Goal: Task Accomplishment & Management: Use online tool/utility

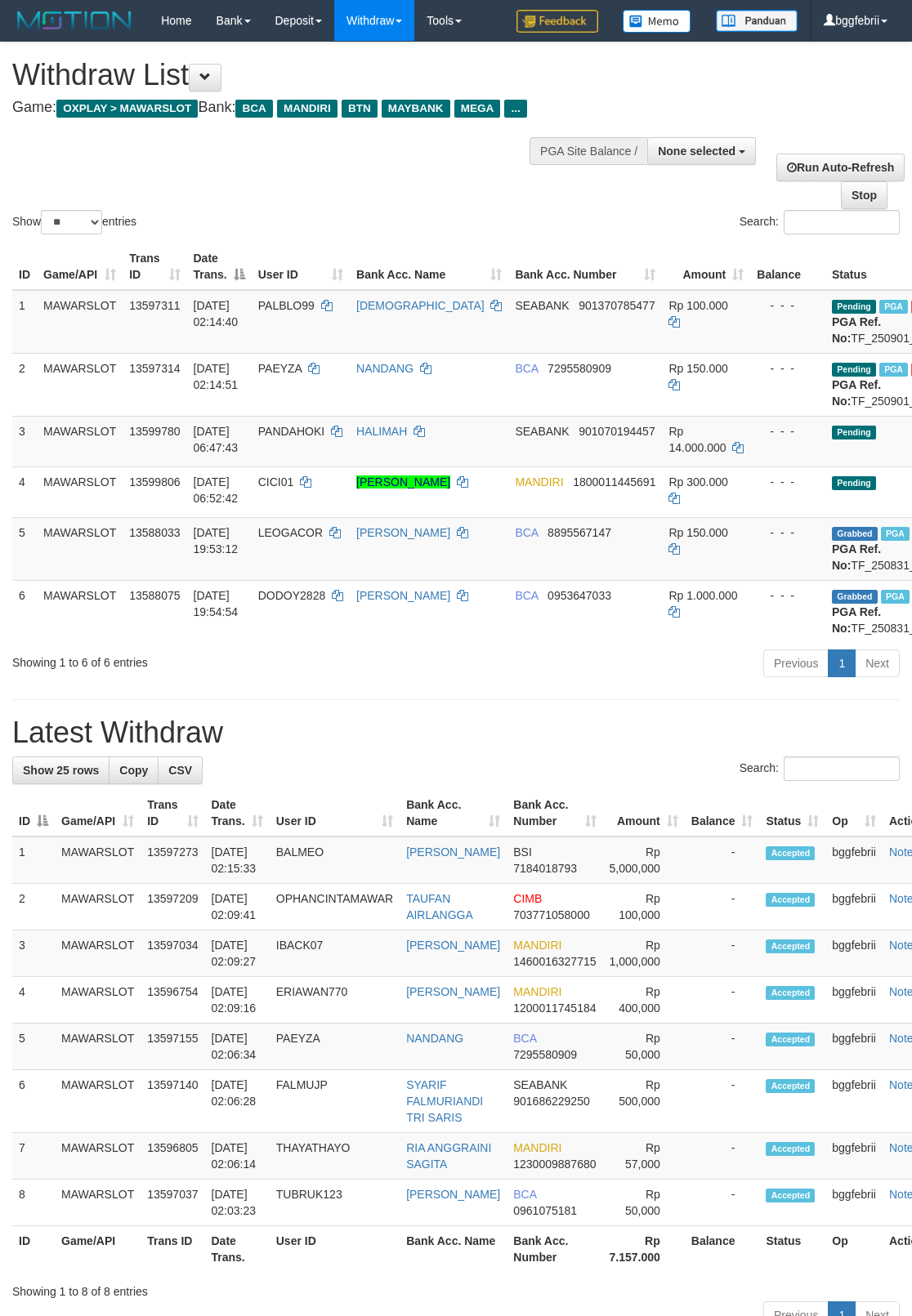
select select
select select "**"
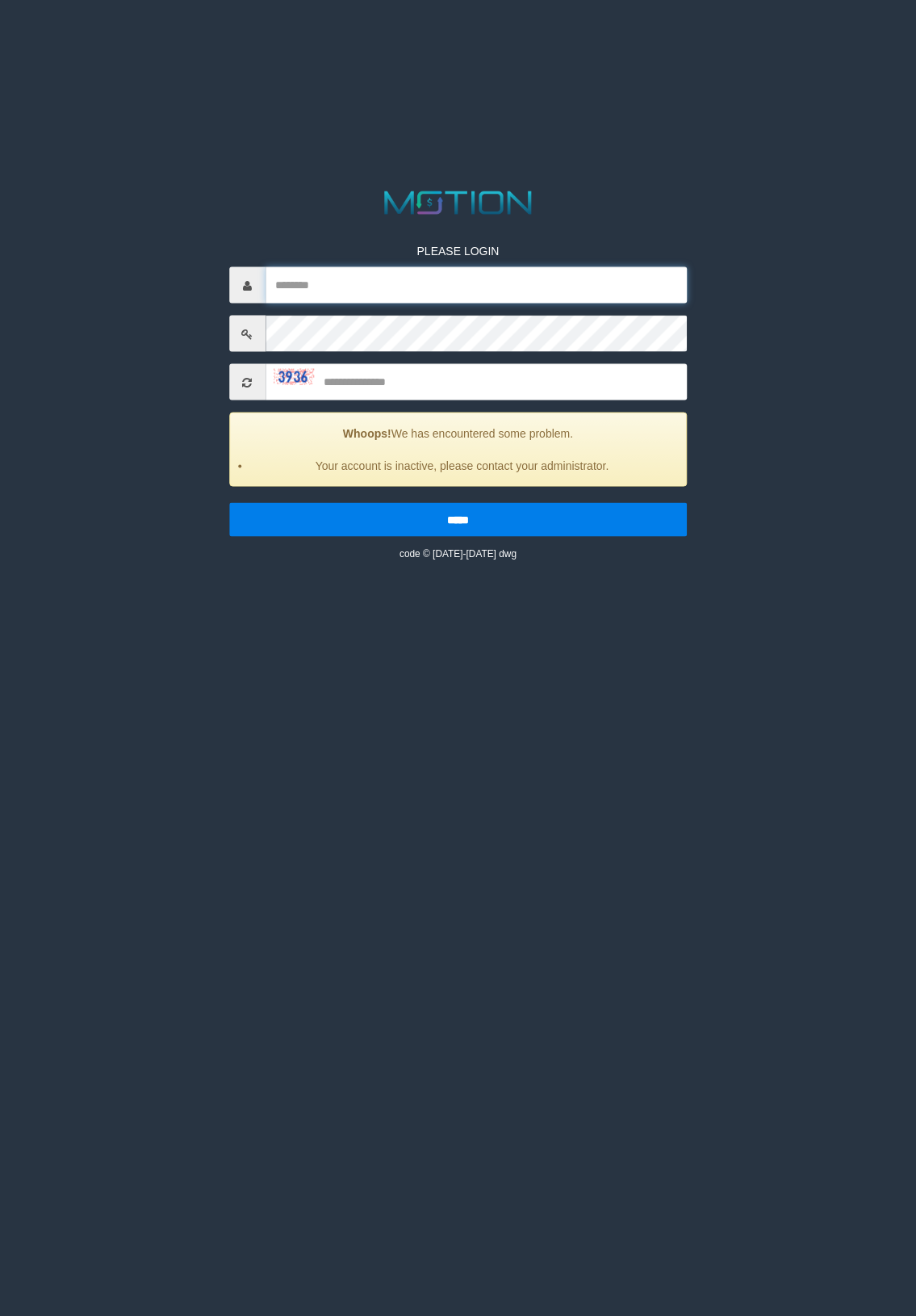
type input "*********"
click at [430, 386] on input "text" at bounding box center [477, 382] width 422 height 37
type input "****"
click at [229, 503] on input "*****" at bounding box center [458, 520] width 458 height 34
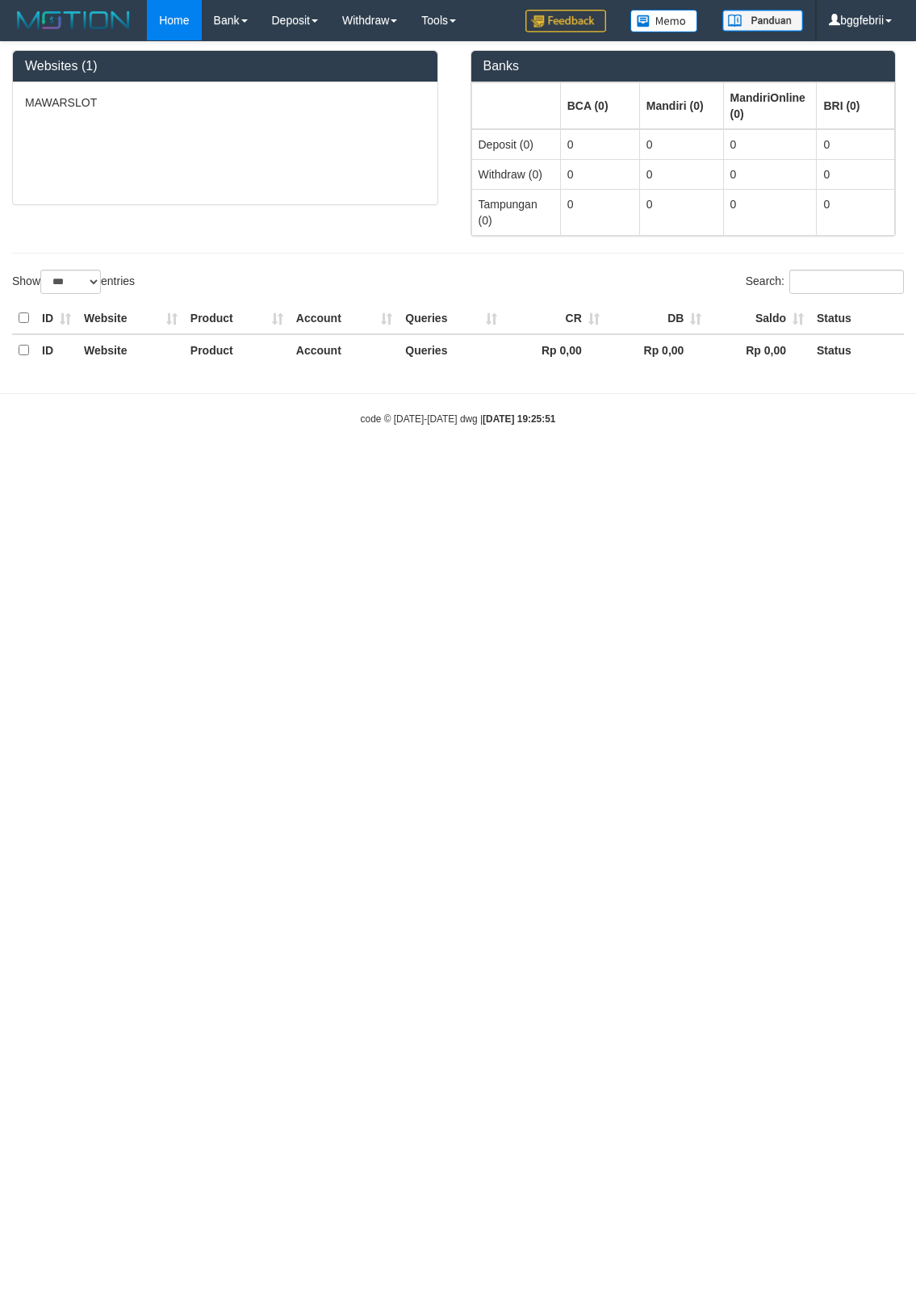
select select "***"
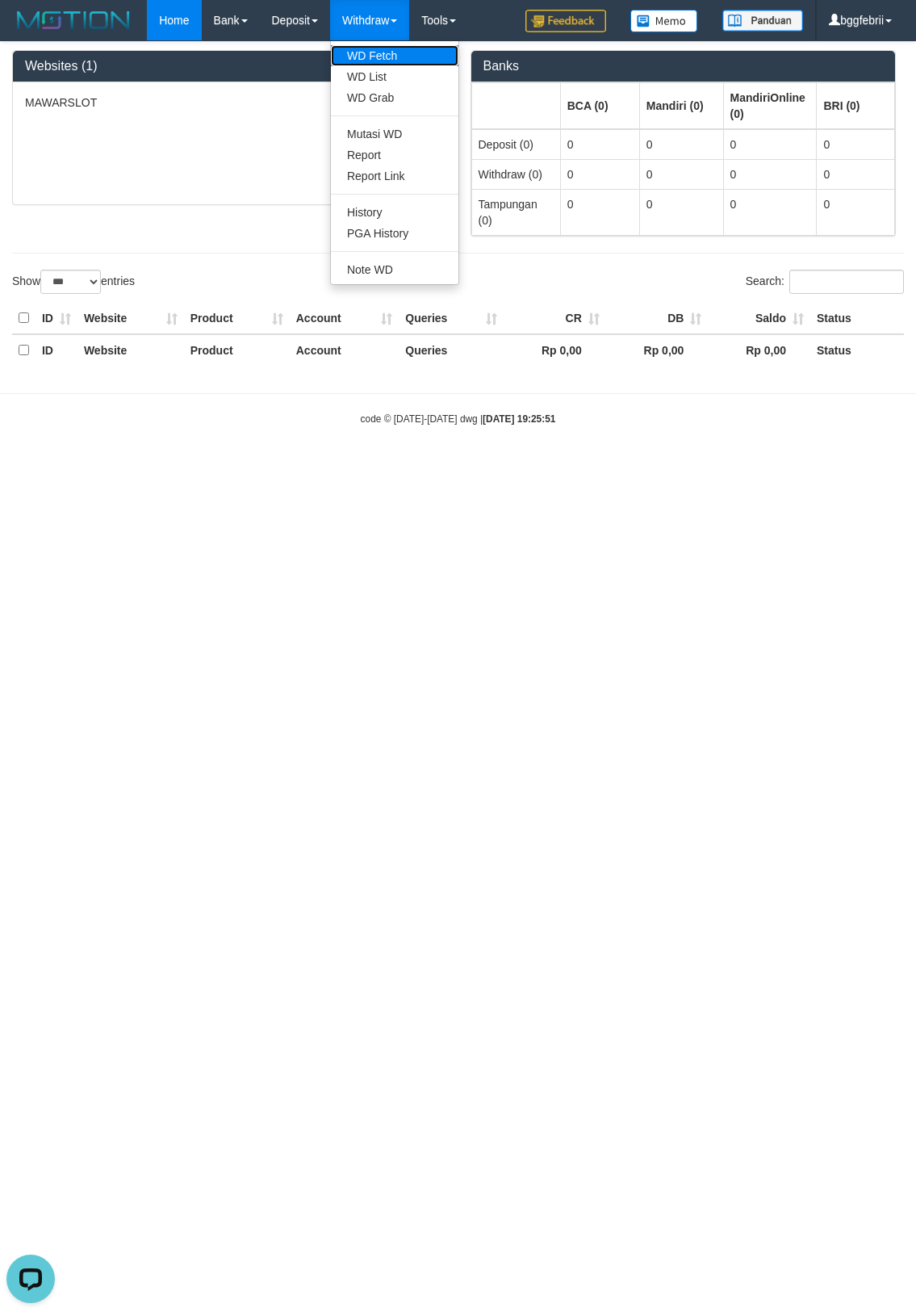
click at [390, 54] on link "WD Fetch" at bounding box center [394, 56] width 127 height 21
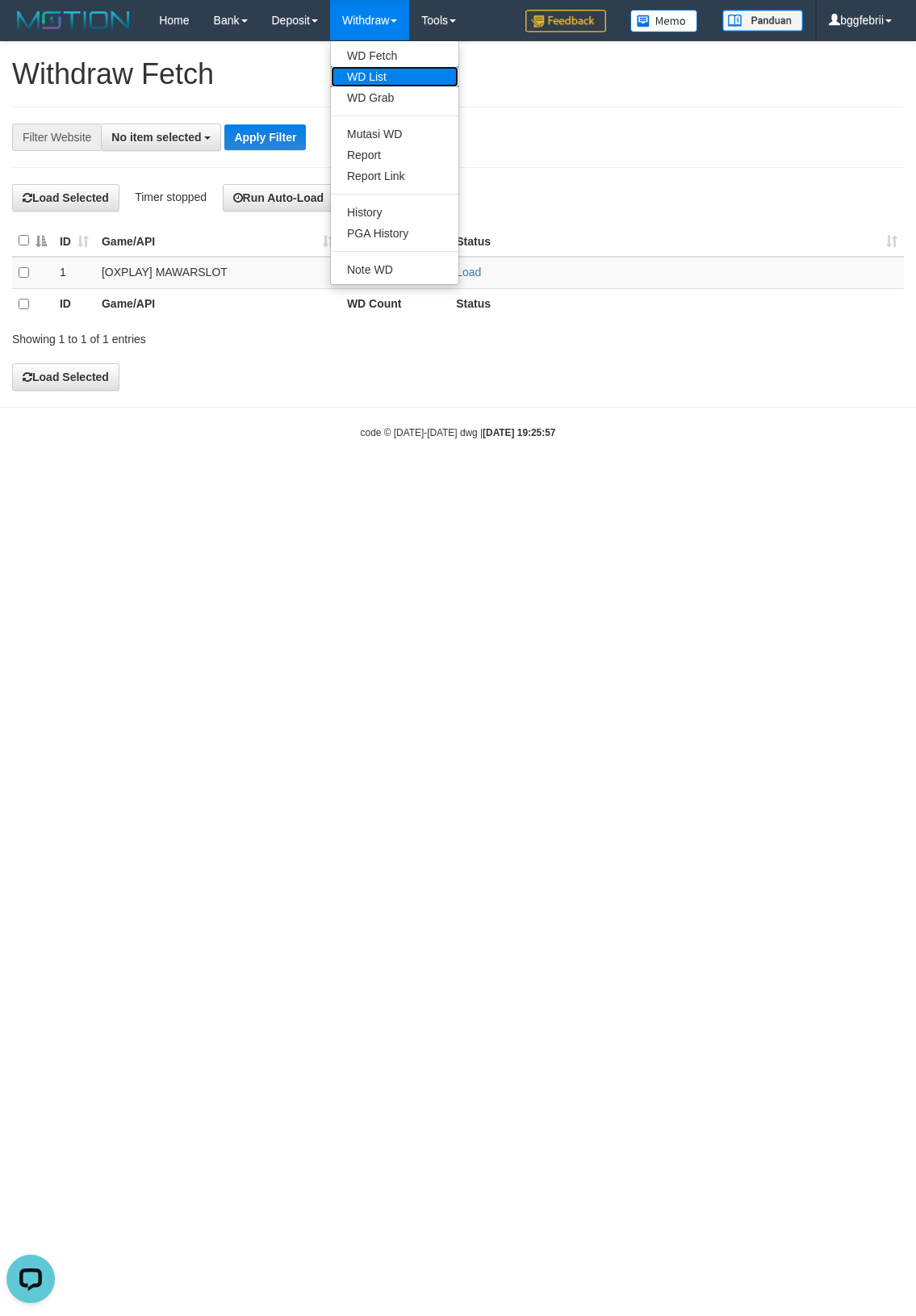
click at [390, 77] on link "WD List" at bounding box center [394, 76] width 127 height 21
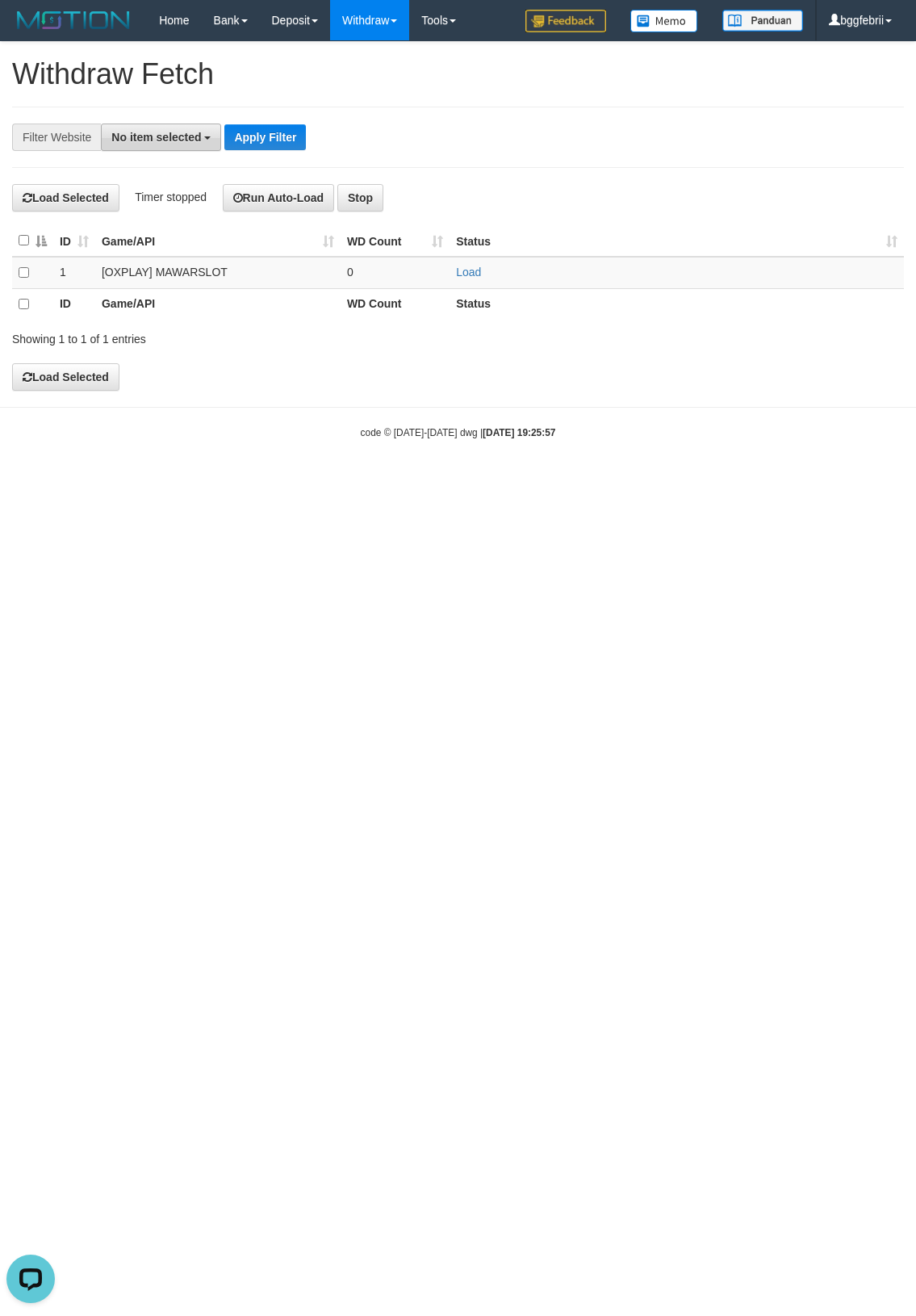
click at [133, 141] on span "No item selected" at bounding box center [156, 137] width 89 height 13
click at [147, 206] on label "SELECT ALL" at bounding box center [155, 199] width 108 height 23
select select "****"
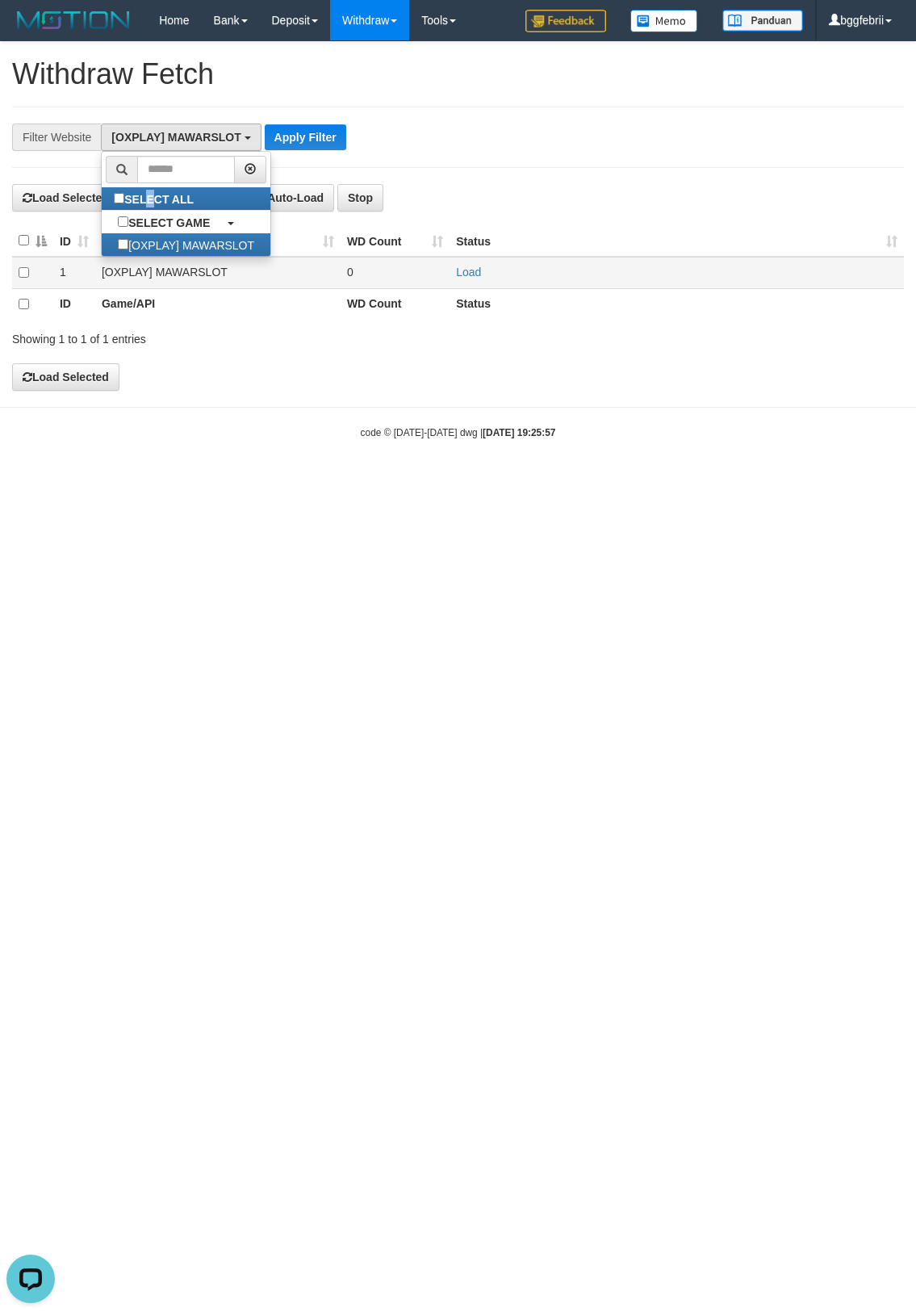
scroll to position [14, 0]
drag, startPoint x: 182, startPoint y: 501, endPoint x: 171, endPoint y: 377, distance: 124.5
click at [180, 445] on html "Toggle navigation Home Bank Account List Load By Website Group [OXPLAY] MAWARSL…" at bounding box center [458, 240] width 916 height 480
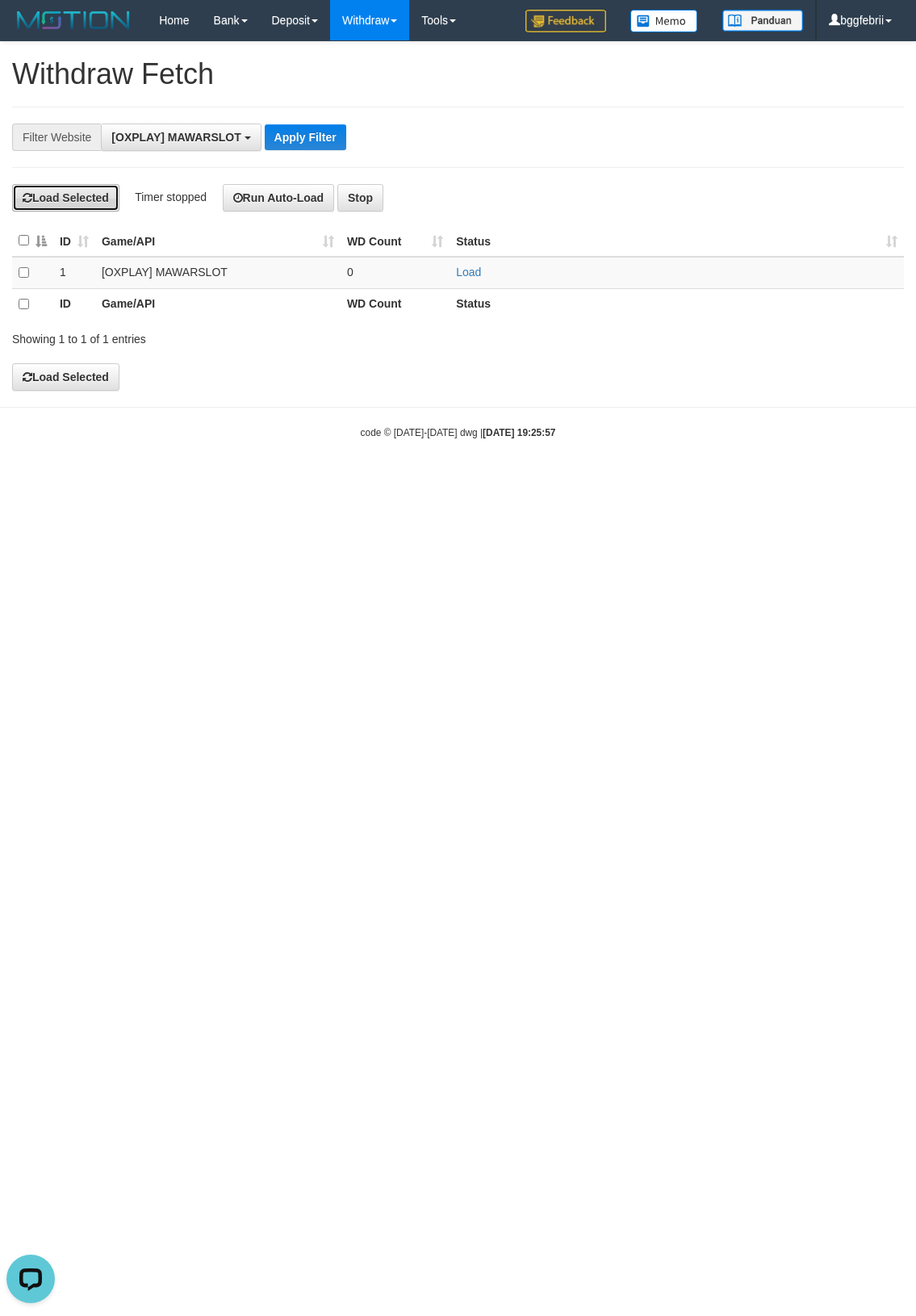
click at [109, 204] on button "Load Selected" at bounding box center [66, 198] width 107 height 28
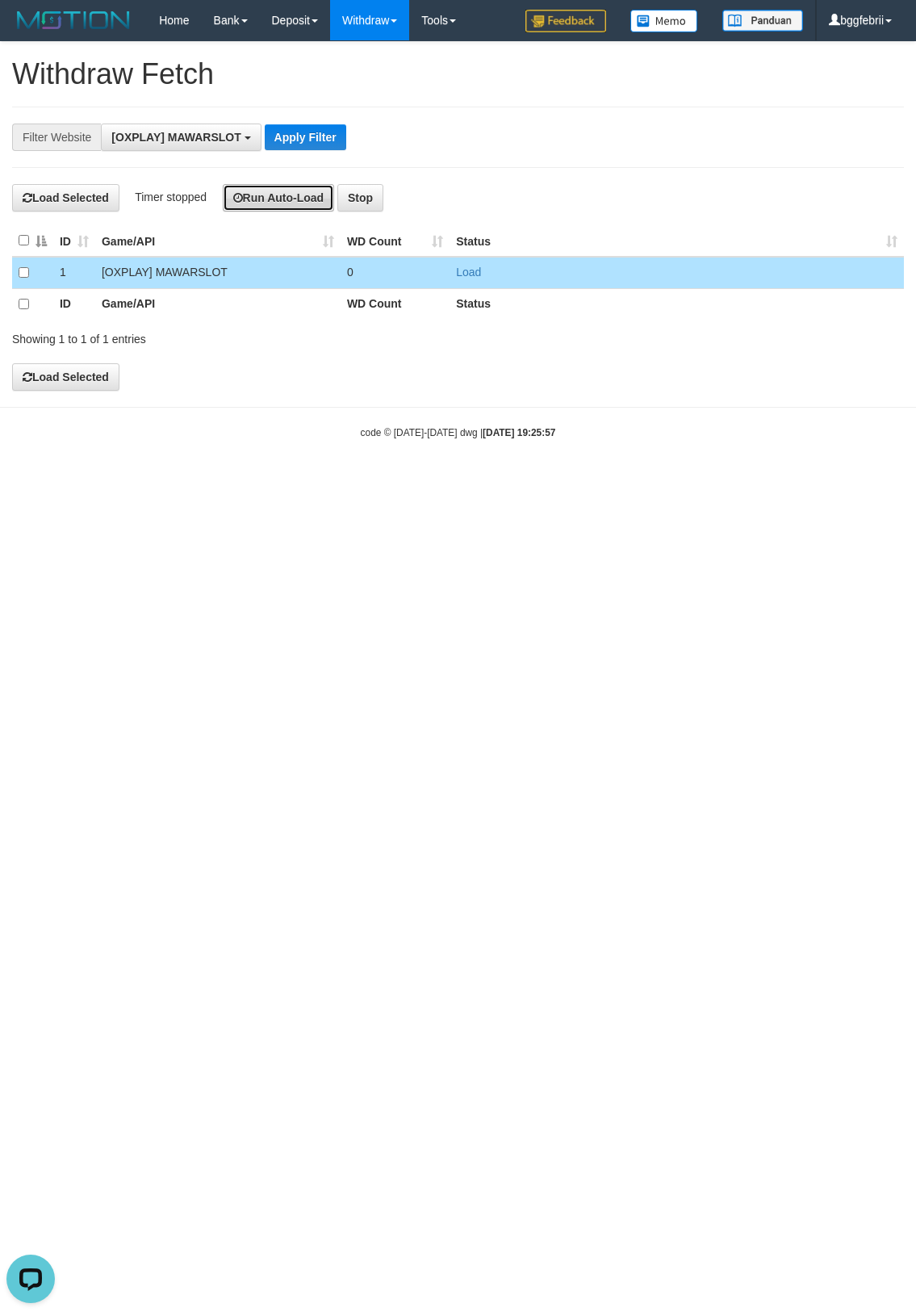
click at [273, 201] on button "Run Auto-Load" at bounding box center [279, 198] width 112 height 28
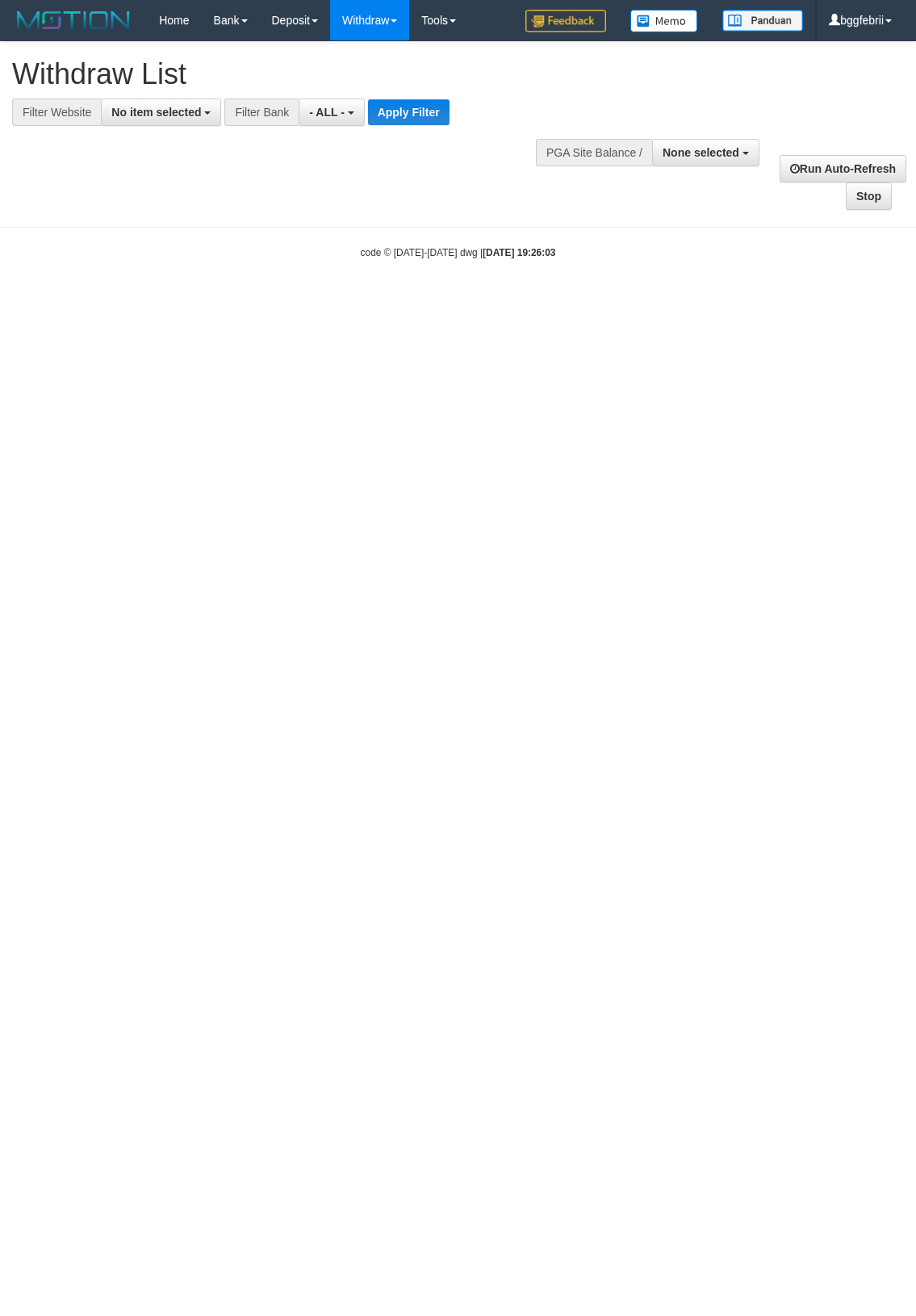
select select
click at [292, 111] on div "Filter Bank" at bounding box center [261, 112] width 74 height 28
click at [319, 110] on span "- ALL -" at bounding box center [327, 112] width 36 height 13
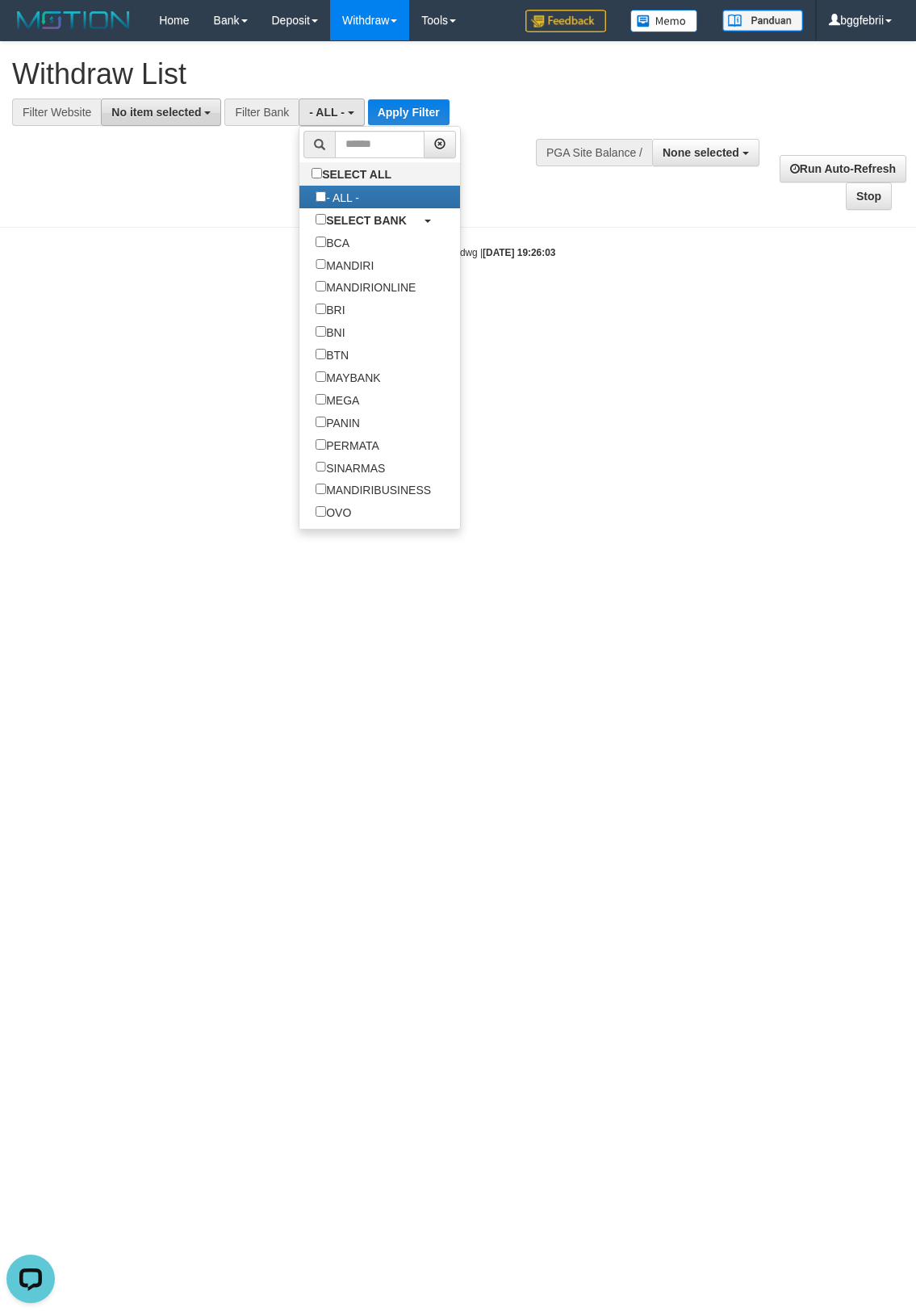
click at [180, 117] on span "No item selected" at bounding box center [156, 112] width 89 height 13
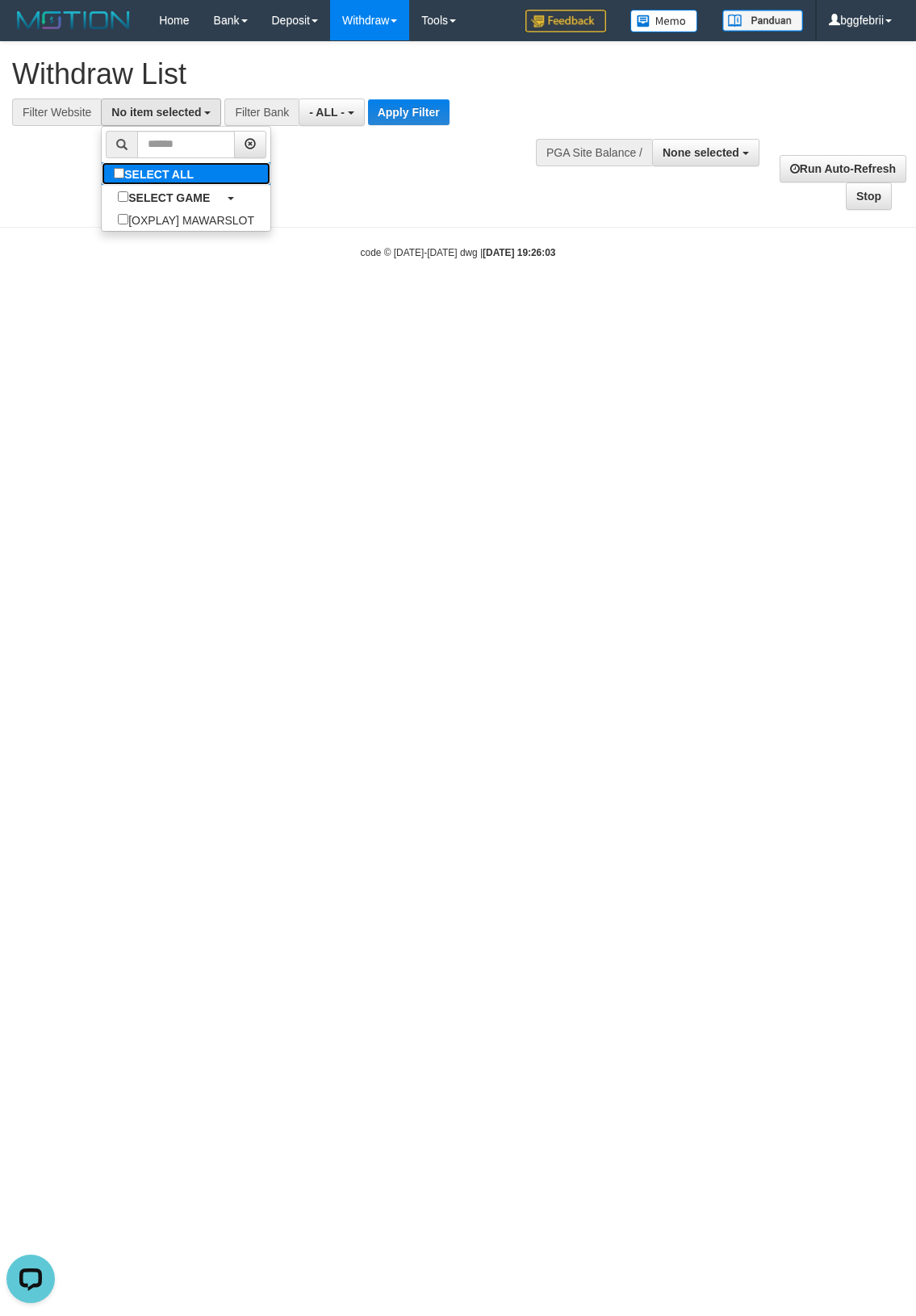
click at [203, 178] on label "SELECT ALL" at bounding box center [155, 174] width 108 height 23
select select "****"
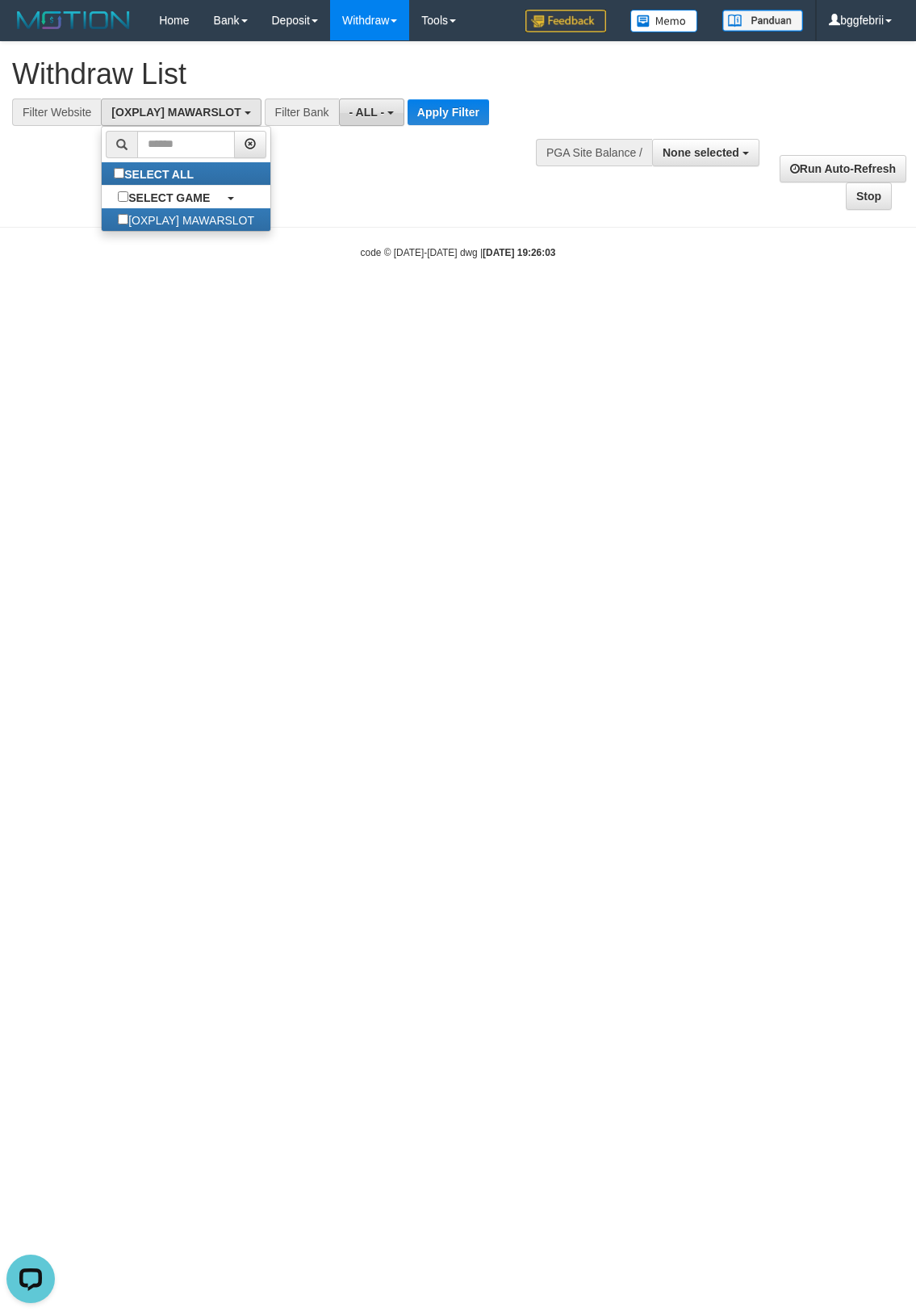
click at [377, 118] on span "- ALL -" at bounding box center [367, 112] width 36 height 13
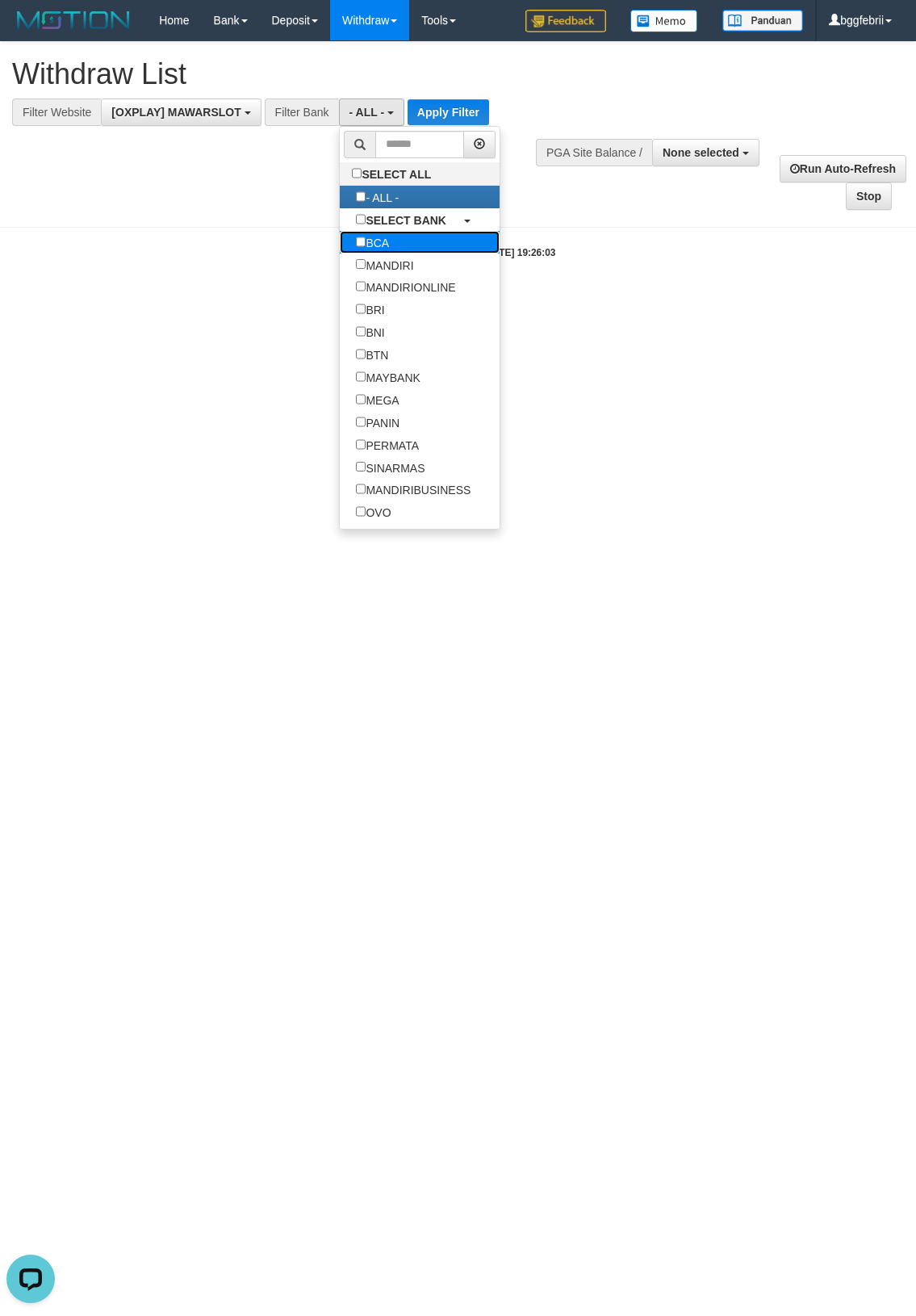
click at [421, 249] on link "BCA" at bounding box center [420, 242] width 161 height 23
click at [418, 269] on label "MANDIRI" at bounding box center [384, 265] width 90 height 23
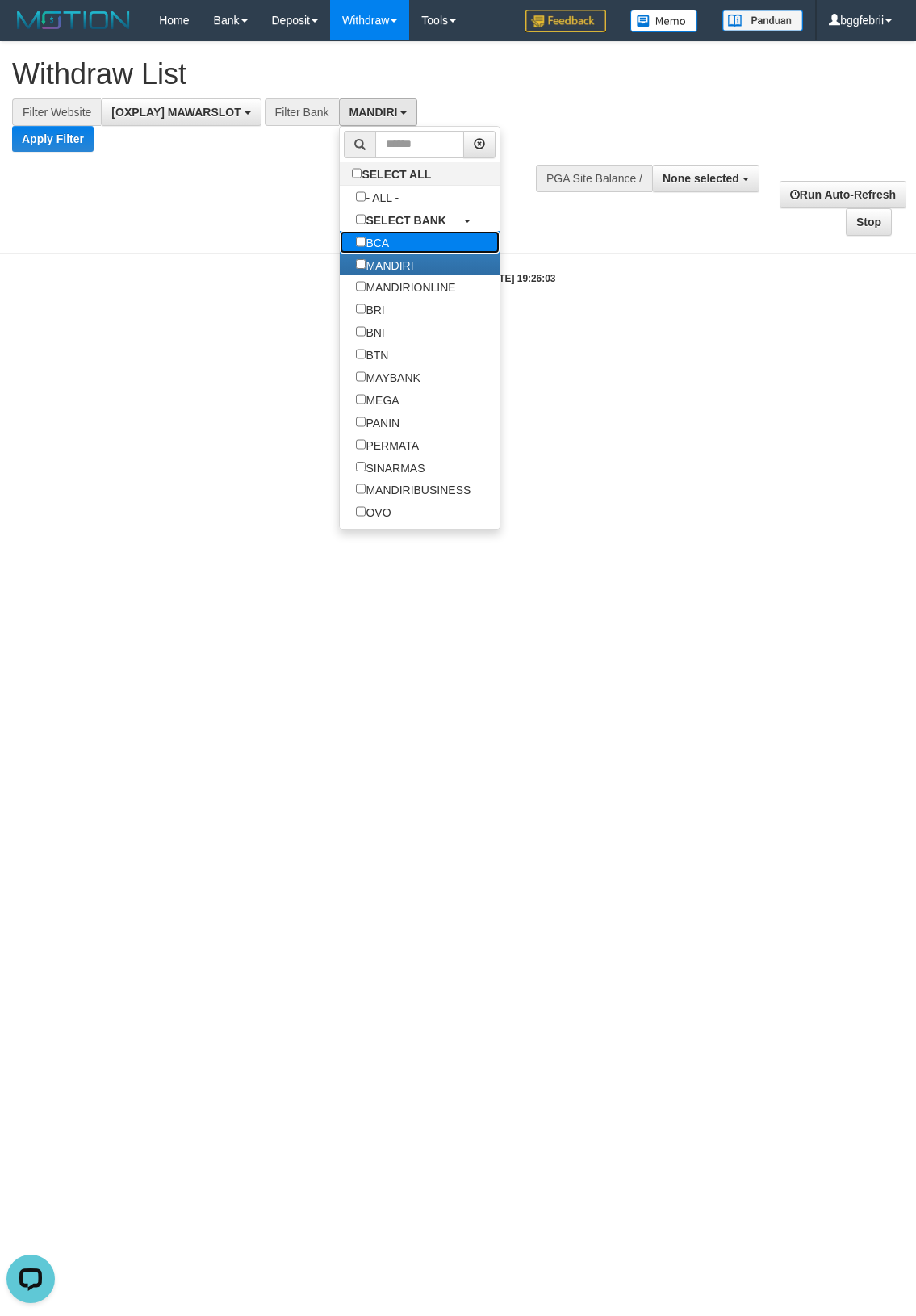
click at [433, 244] on link "BCA" at bounding box center [420, 242] width 161 height 23
click at [414, 355] on link "BTN" at bounding box center [420, 354] width 161 height 23
click at [404, 238] on label "BCA" at bounding box center [372, 242] width 66 height 23
select select "***"
click at [373, 355] on label "BTN" at bounding box center [372, 354] width 65 height 23
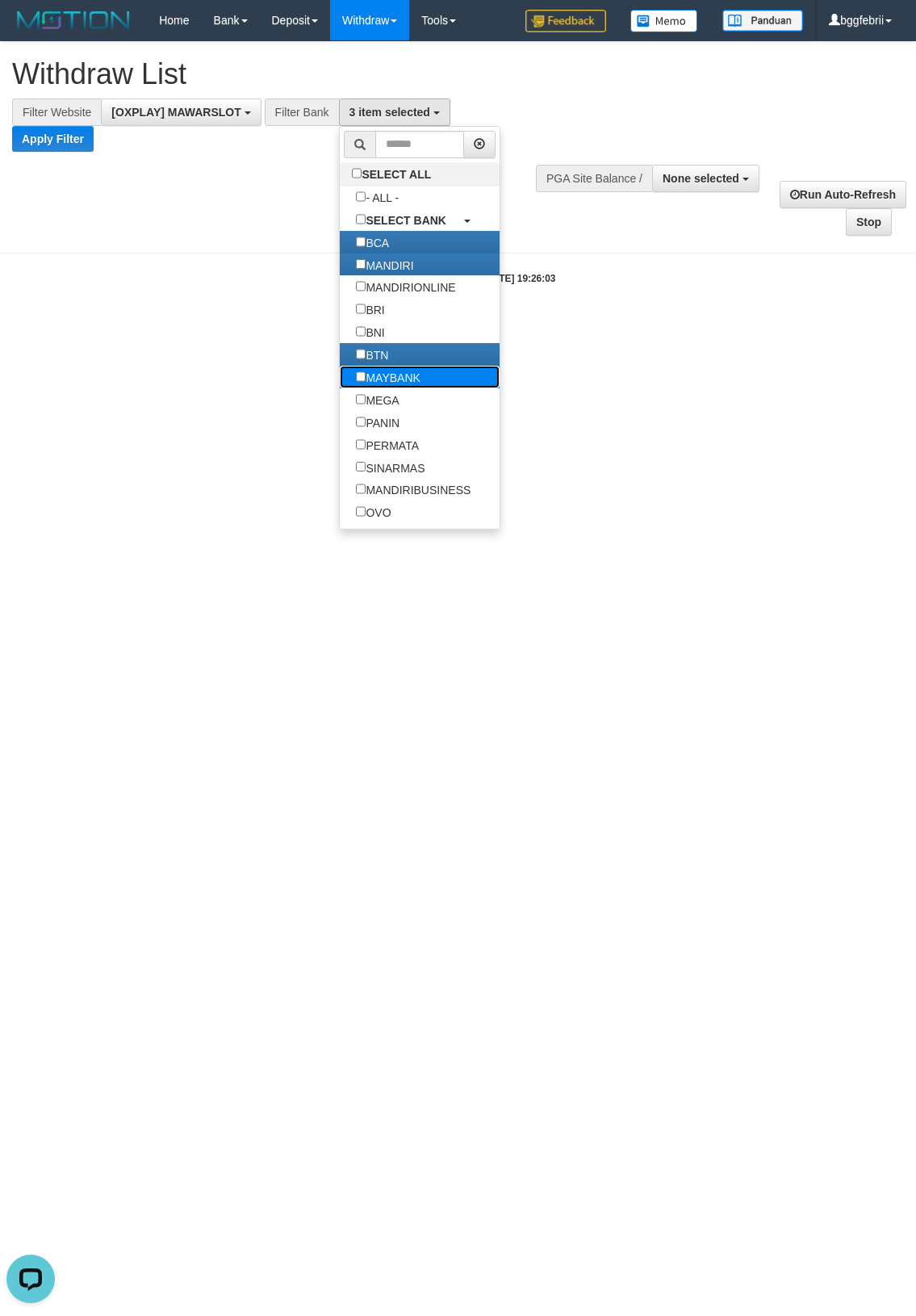
click at [385, 374] on label "MAYBANK" at bounding box center [387, 377] width 97 height 23
drag, startPoint x: 389, startPoint y: 401, endPoint x: 387, endPoint y: 417, distance: 16.1
click at [389, 404] on label "MEGA" at bounding box center [377, 400] width 76 height 23
drag, startPoint x: 386, startPoint y: 422, endPoint x: 382, endPoint y: 449, distance: 27.3
click at [386, 432] on label "PANIN" at bounding box center [378, 422] width 76 height 23
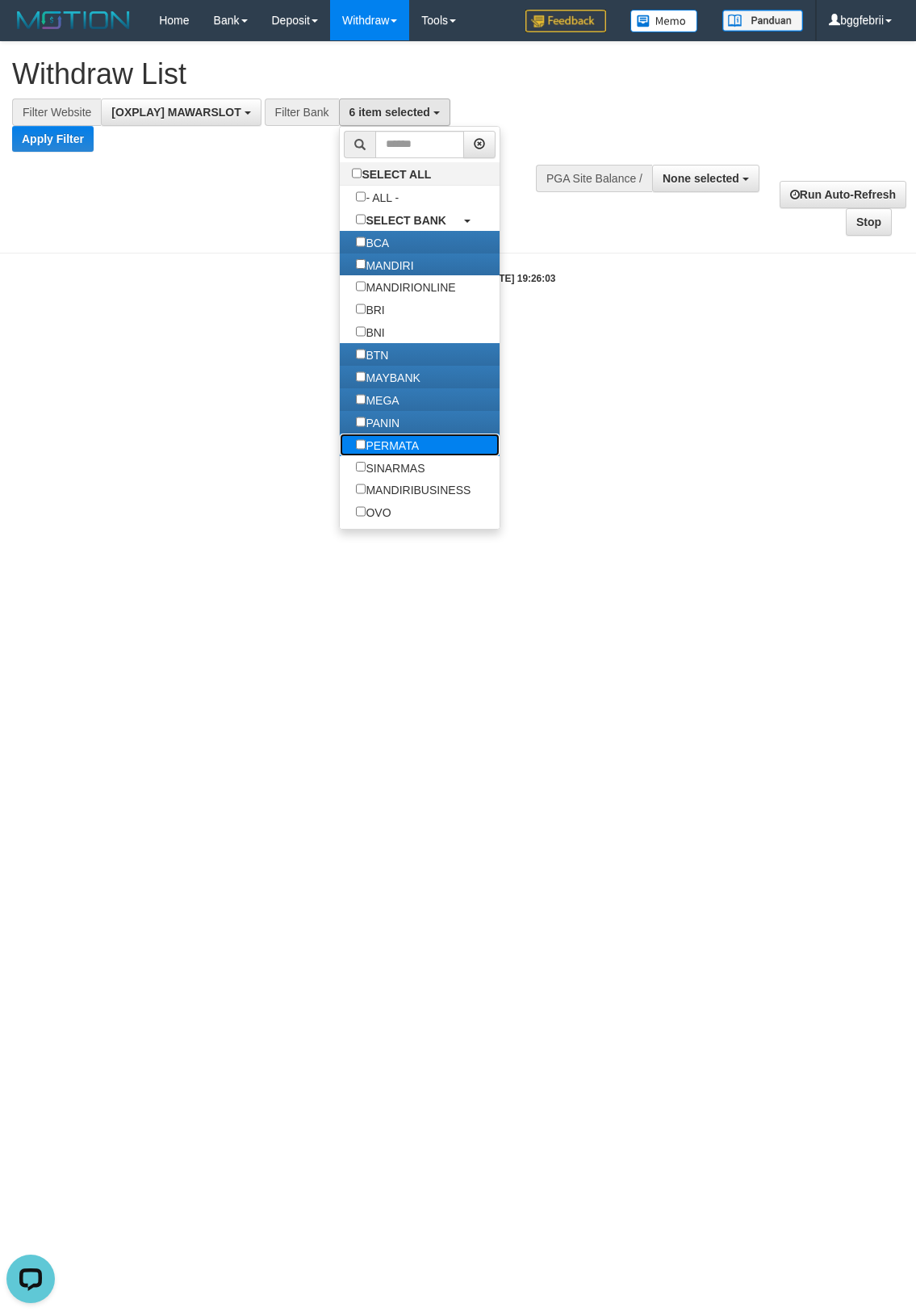
click at [381, 449] on label "PERMATA" at bounding box center [387, 445] width 96 height 23
click at [379, 469] on label "SINARMAS" at bounding box center [390, 467] width 102 height 23
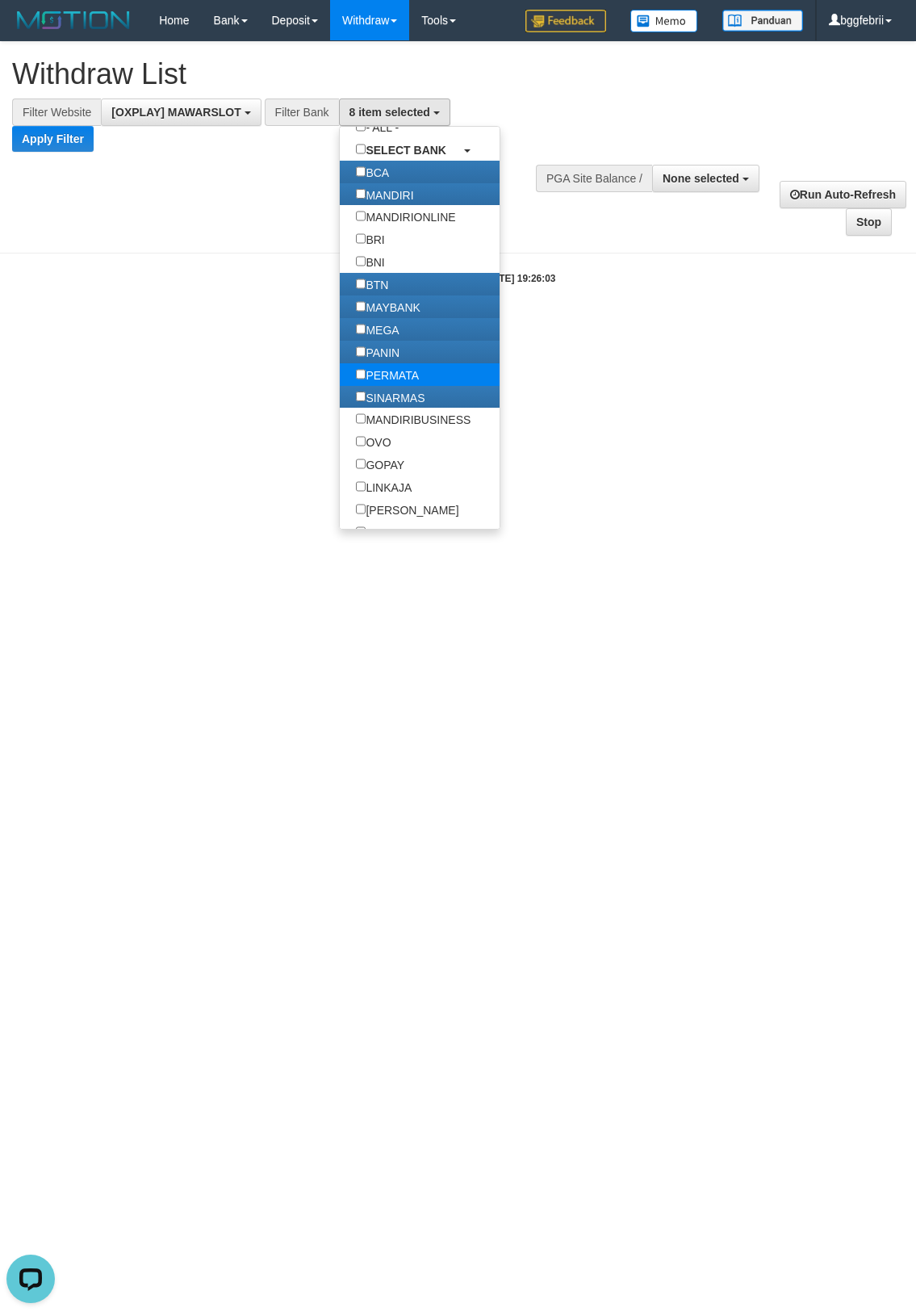
scroll to position [201, 0]
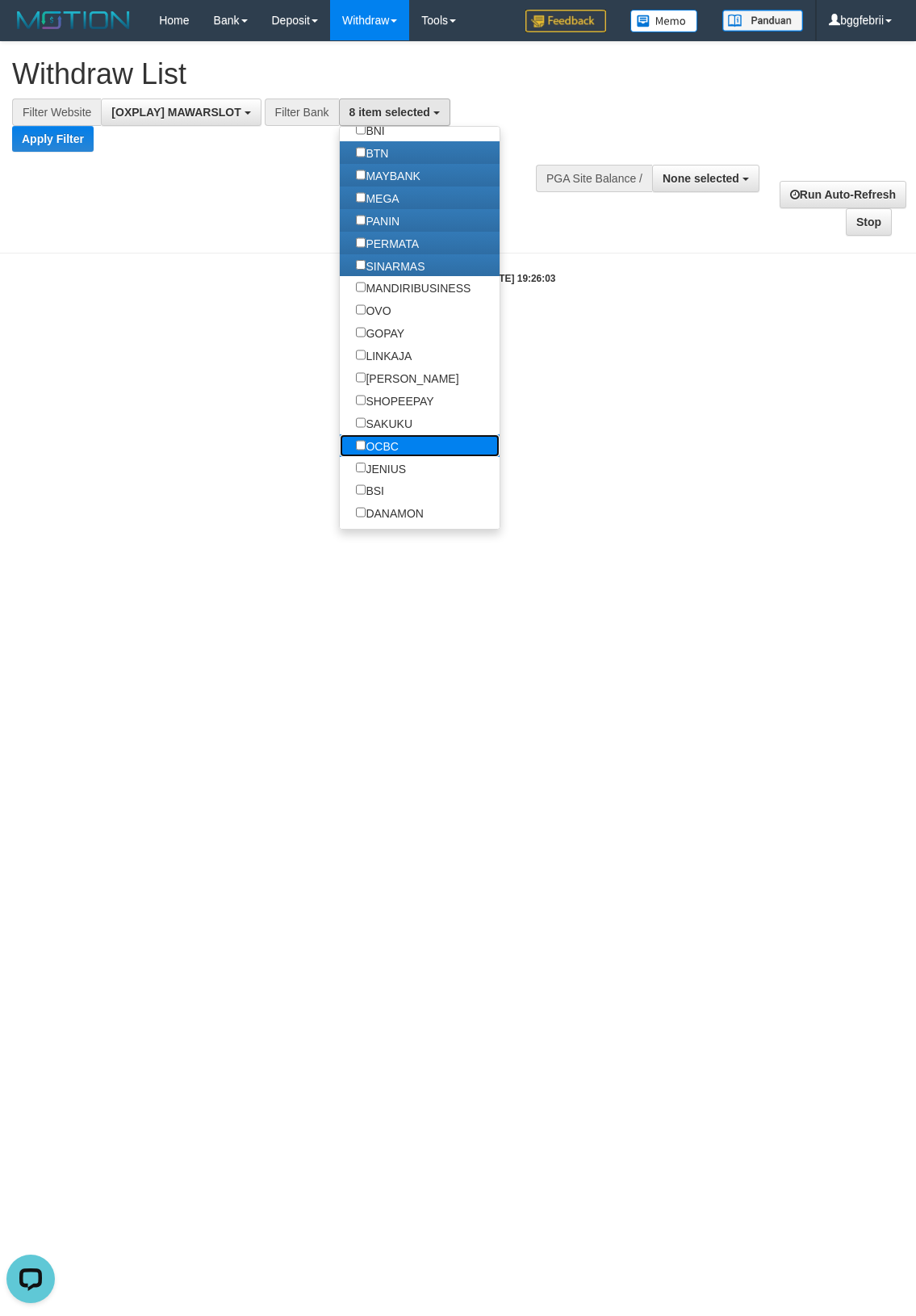
click at [413, 443] on label "OCBC" at bounding box center [377, 446] width 75 height 23
click at [401, 469] on label "JENIUS" at bounding box center [381, 468] width 83 height 23
click at [395, 491] on label "BSI" at bounding box center [369, 490] width 61 height 23
click at [388, 507] on label "DANAMON" at bounding box center [389, 513] width 100 height 23
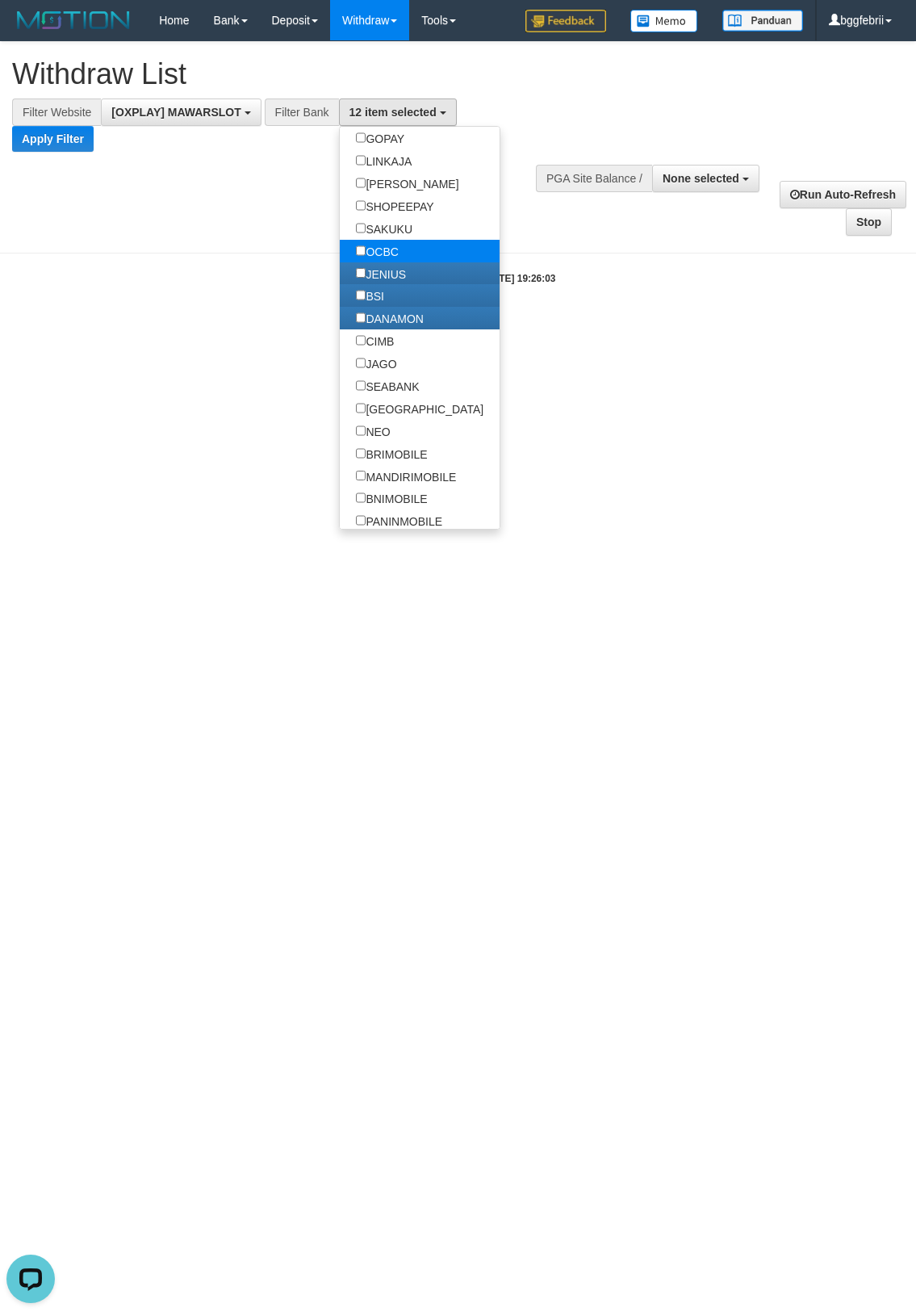
scroll to position [404, 0]
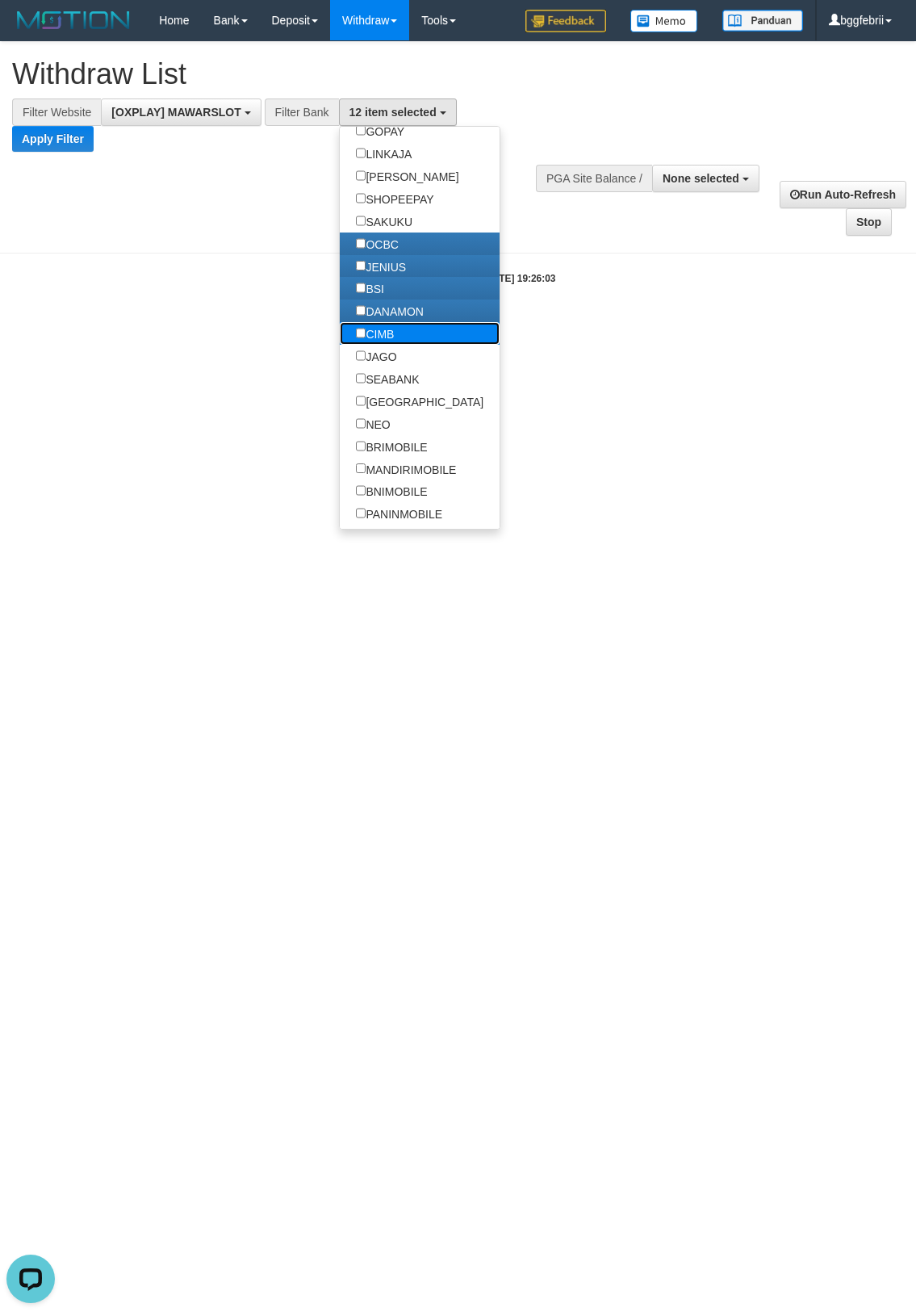
click at [404, 339] on label "CIMB" at bounding box center [374, 333] width 71 height 23
click at [412, 357] on label "JAGO" at bounding box center [376, 356] width 73 height 23
click at [398, 384] on label "SEABANK" at bounding box center [387, 379] width 96 height 23
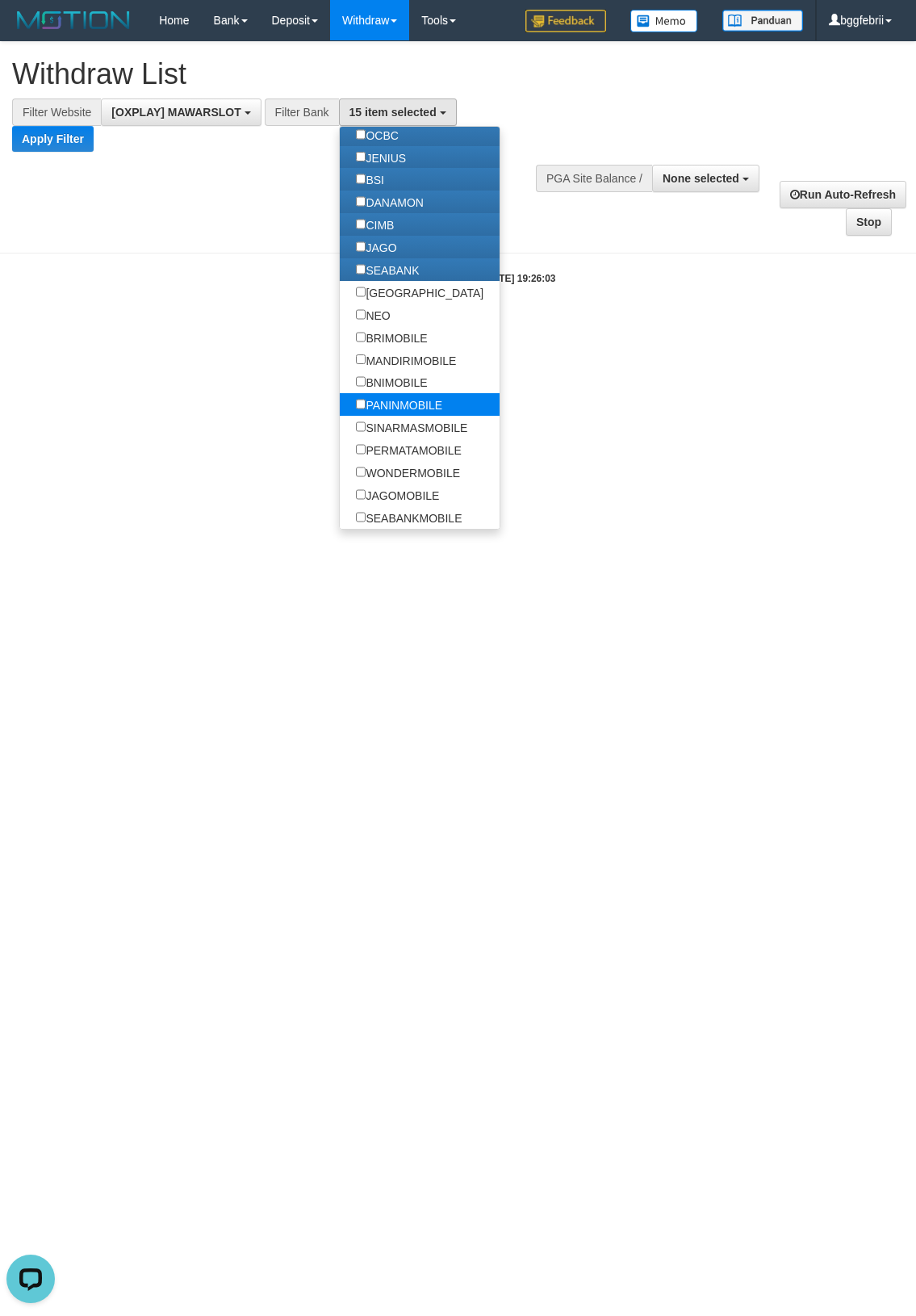
scroll to position [515, 0]
click at [426, 316] on link "NEO" at bounding box center [420, 315] width 161 height 23
click at [413, 318] on link "NEO" at bounding box center [420, 315] width 161 height 23
click at [392, 310] on label "NEO" at bounding box center [373, 315] width 67 height 23
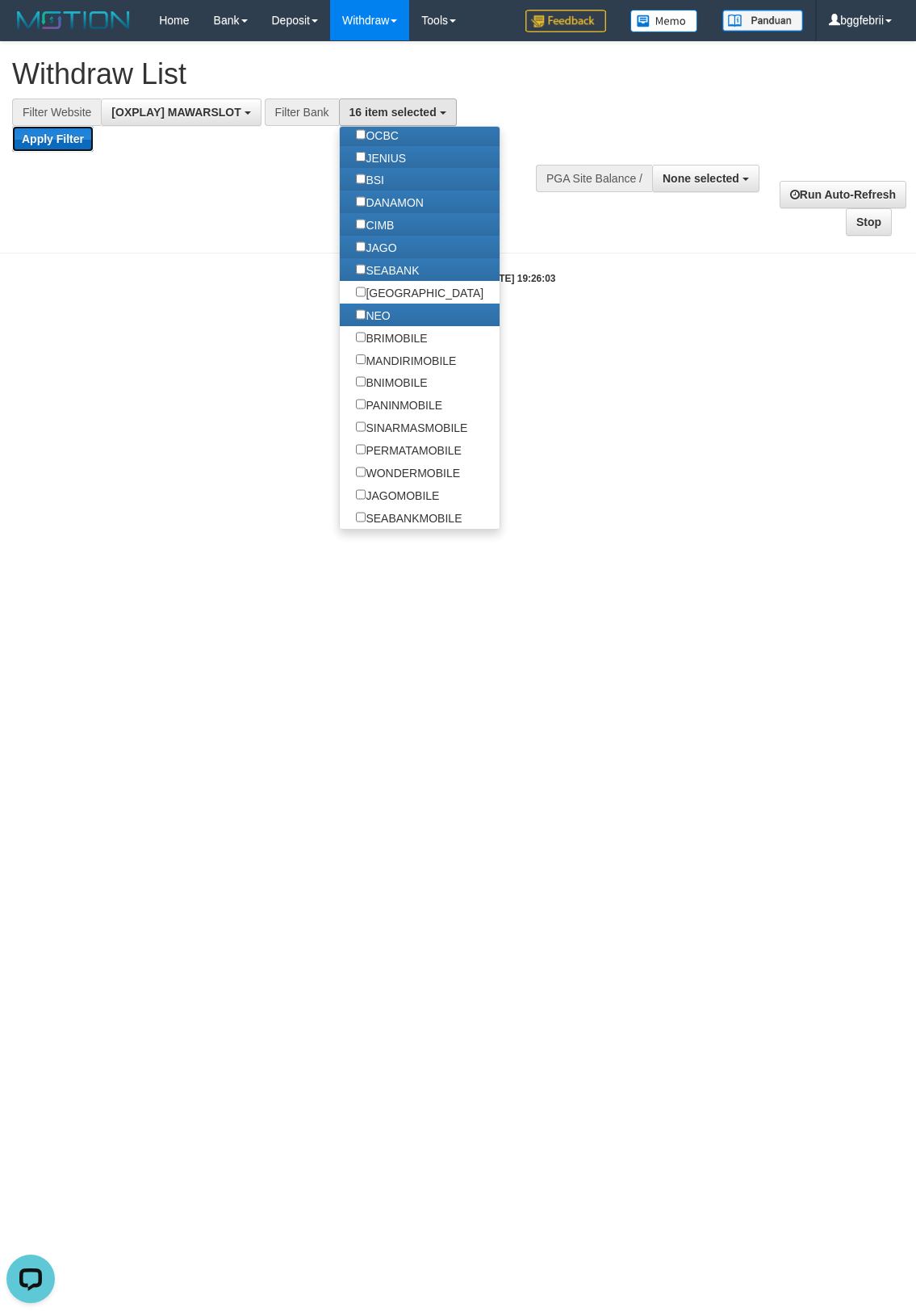
click at [49, 141] on button "Apply Filter" at bounding box center [53, 139] width 81 height 26
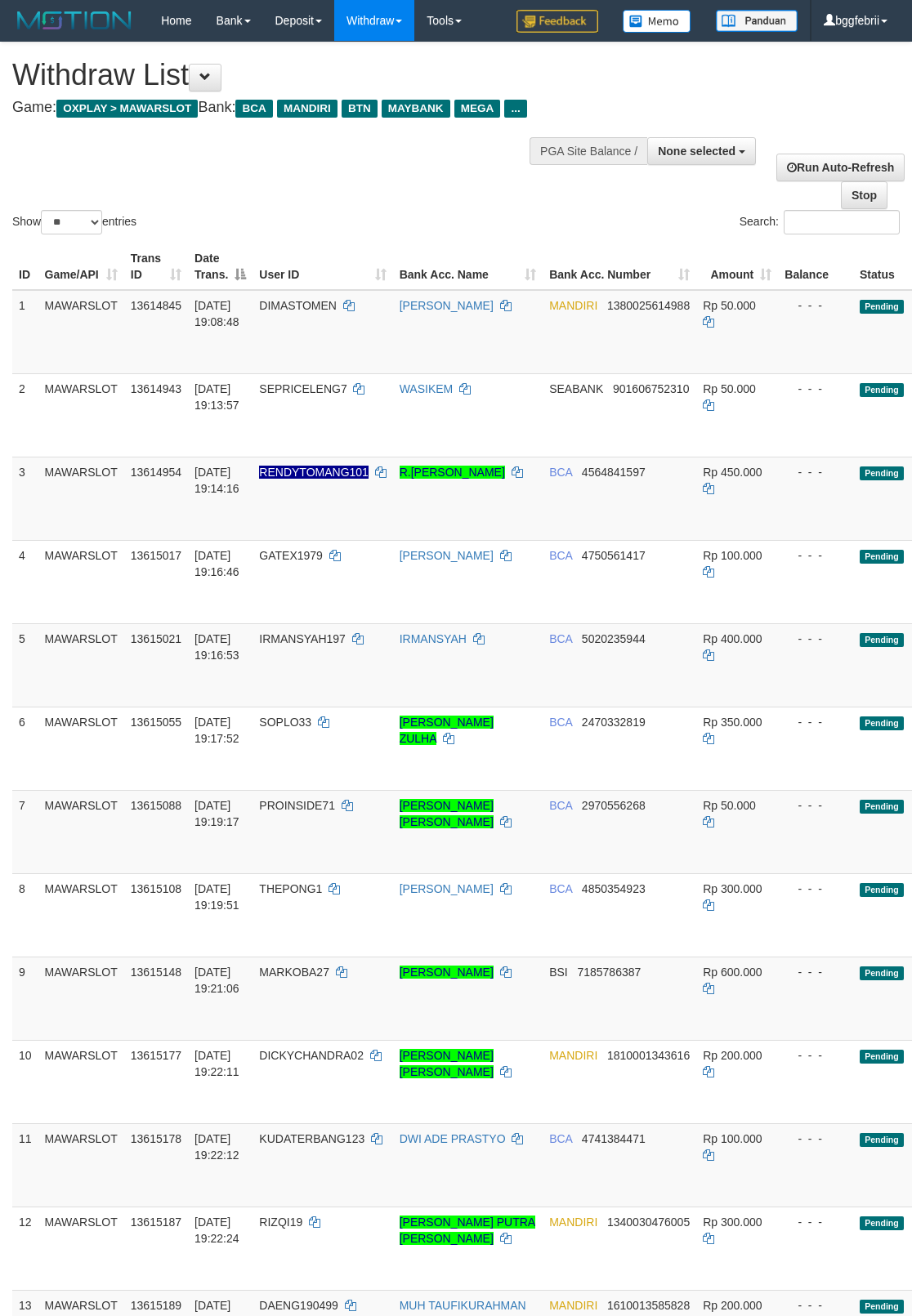
select select
select select "**"
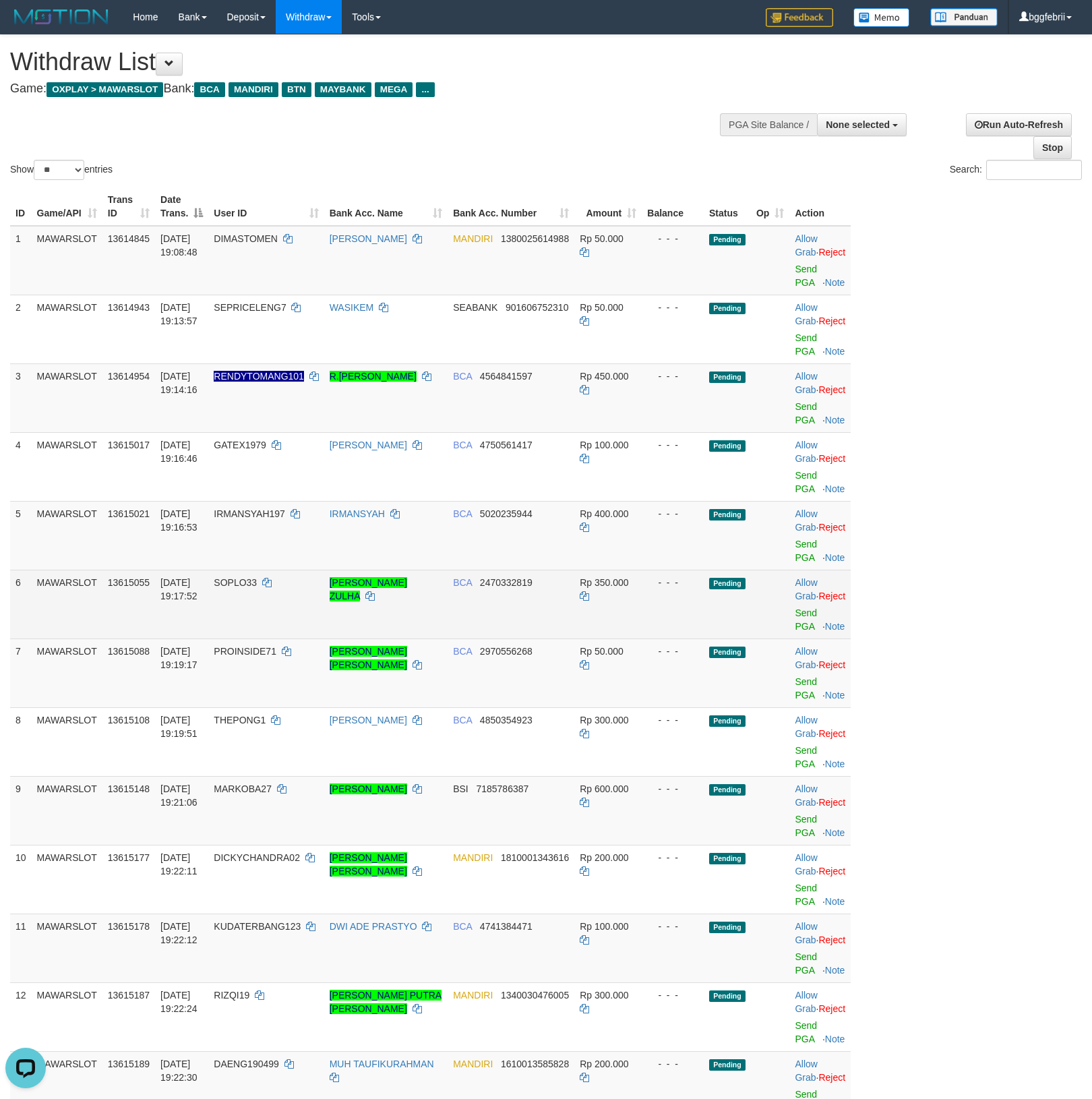
click at [190, 615] on td "[DATE] 19:17:52" at bounding box center [182, 604] width 54 height 69
click at [509, 608] on td "BCA 2470332819" at bounding box center [511, 604] width 127 height 69
click at [219, 617] on td "SOPLO33" at bounding box center [266, 604] width 115 height 69
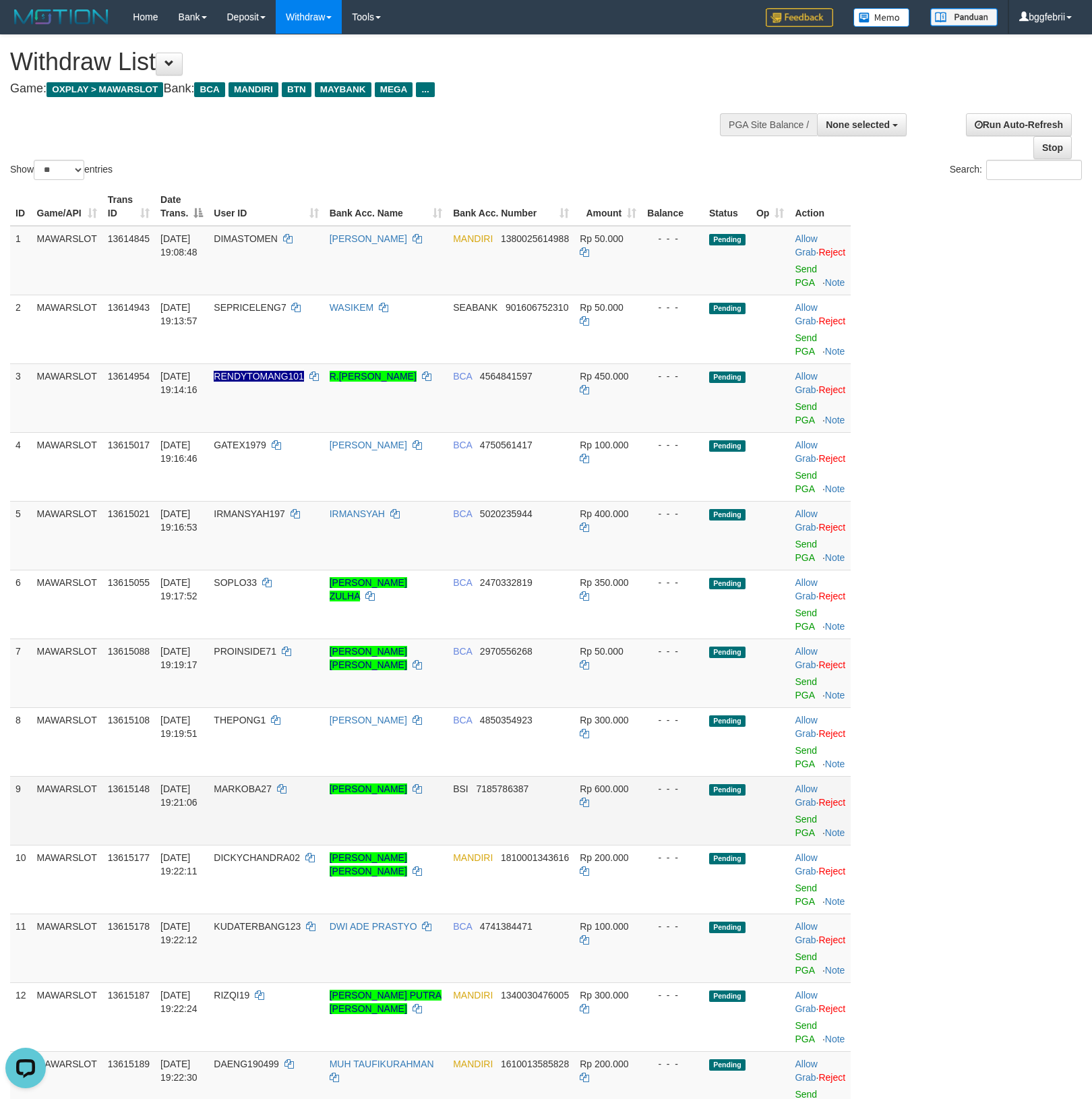
click at [241, 792] on span "MARKOBA27" at bounding box center [242, 789] width 58 height 11
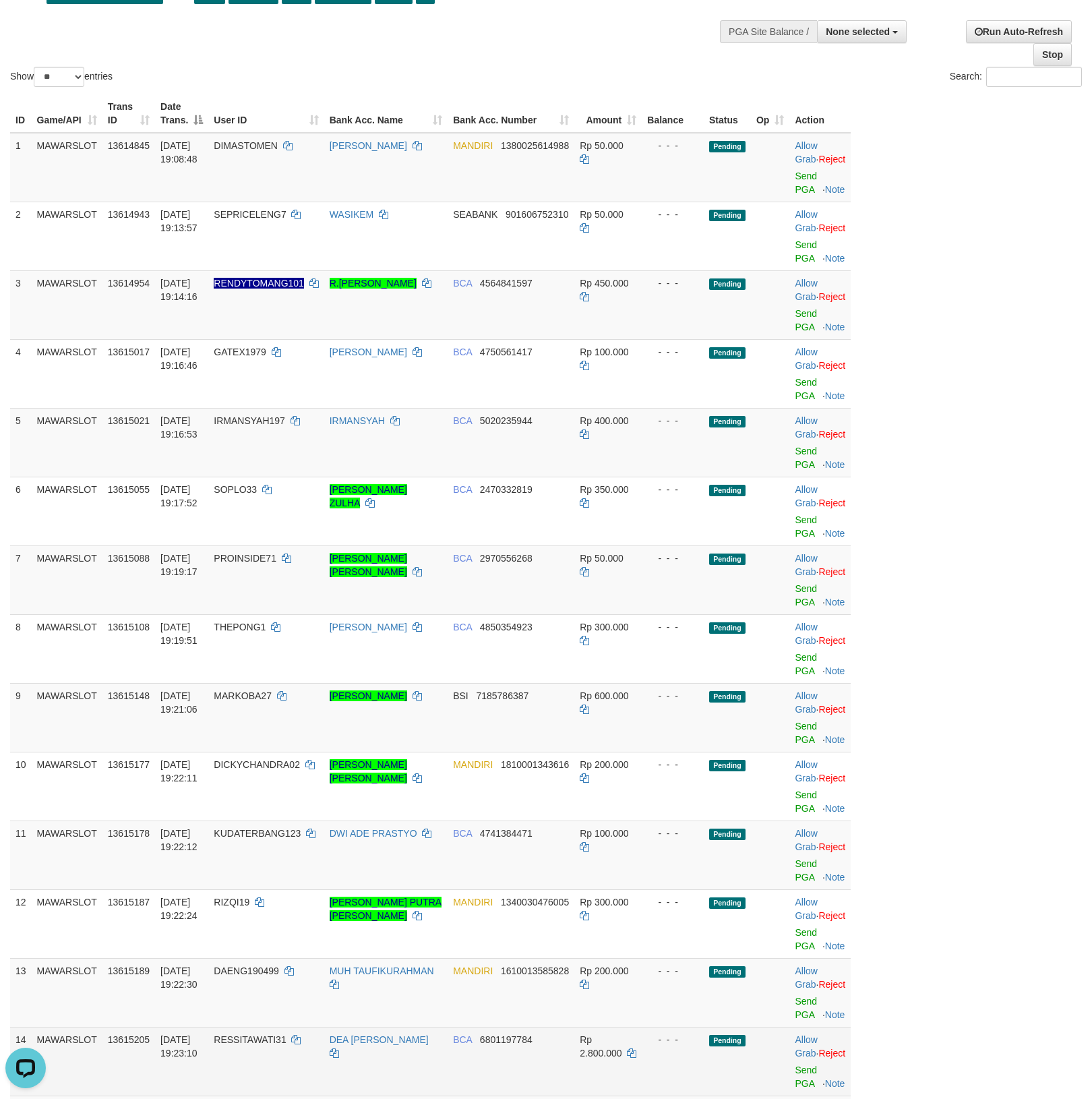
scroll to position [421, 0]
